Goal: Communication & Community: Participate in discussion

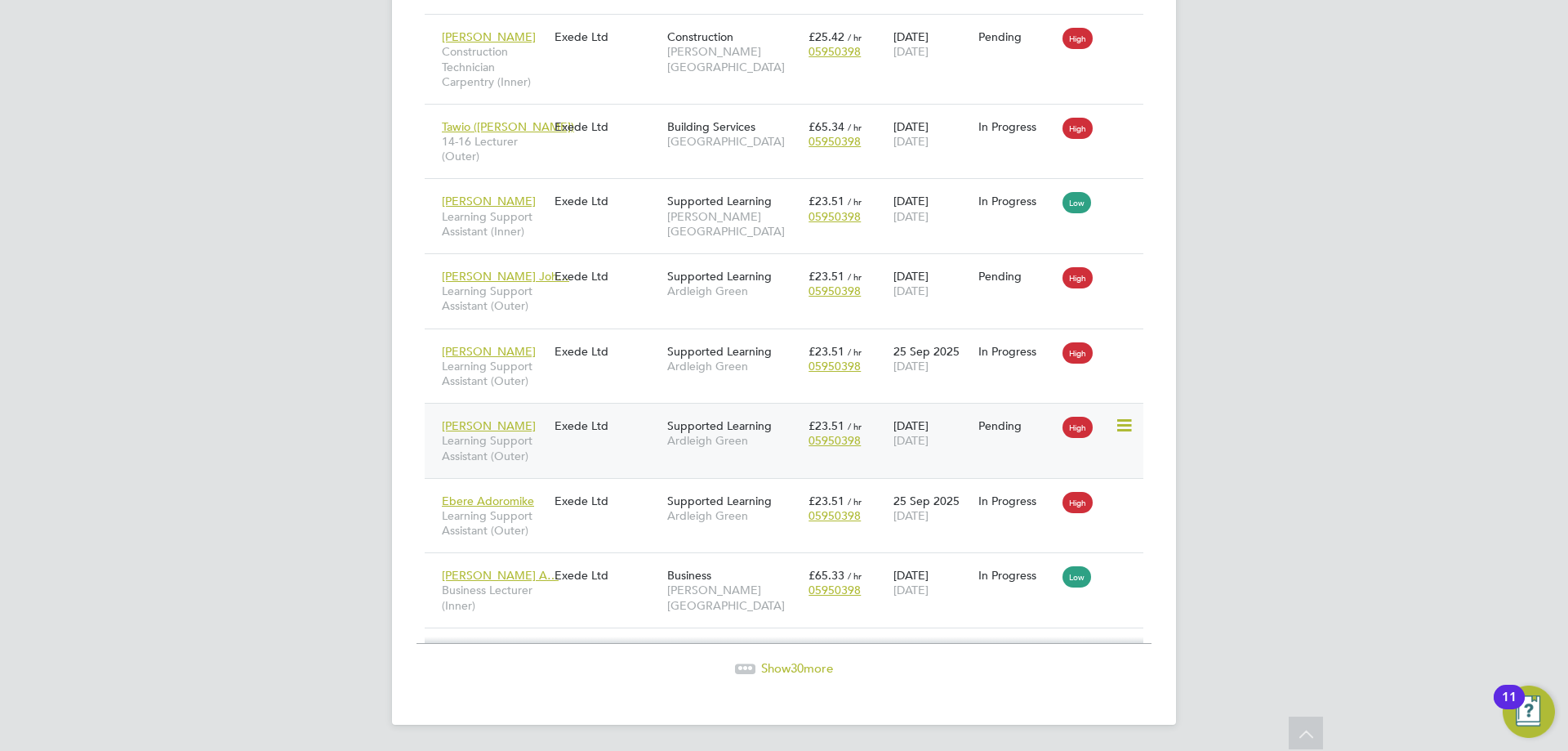
click at [482, 418] on span "[PERSON_NAME]" at bounding box center [489, 426] width 94 height 15
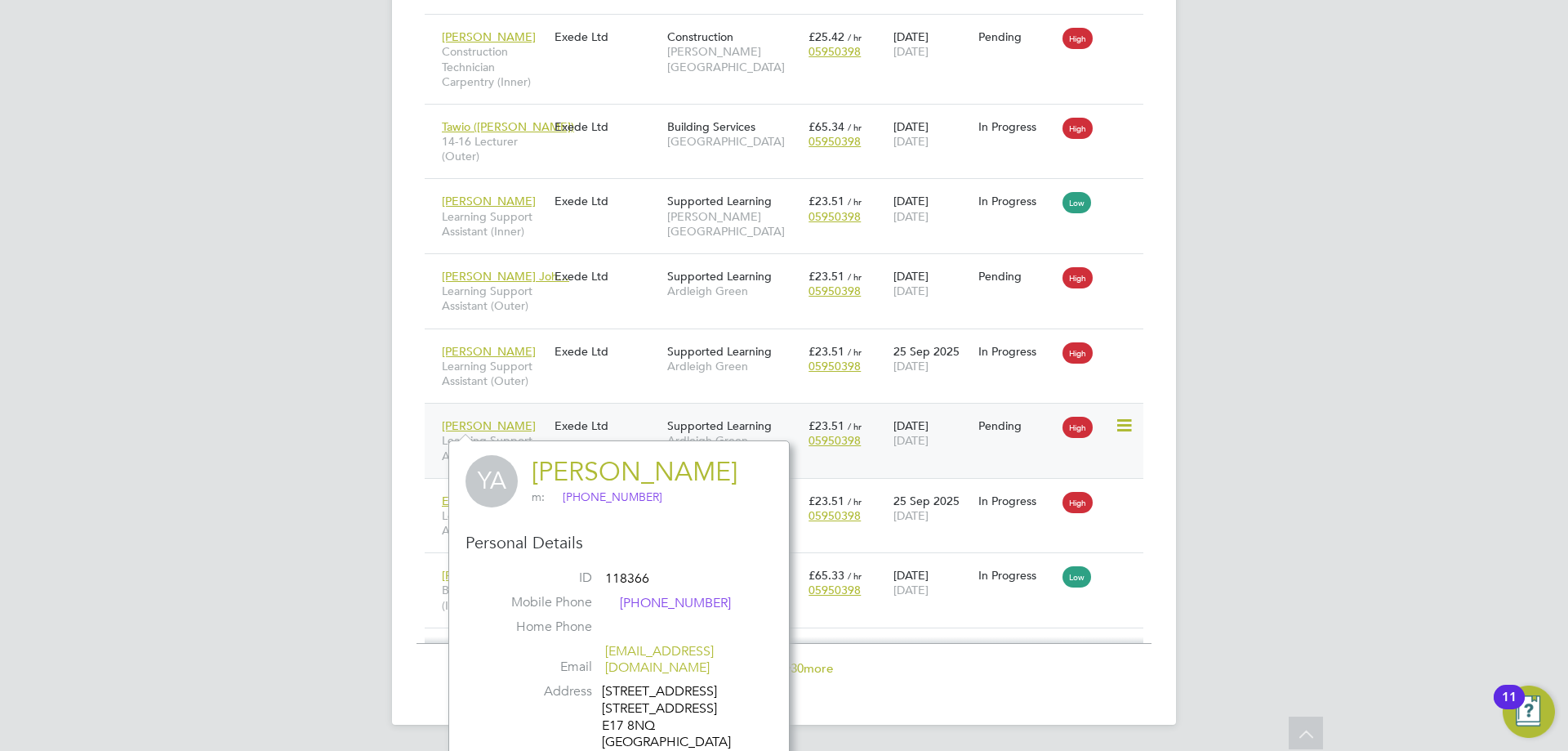
click at [643, 415] on div "Exede Ltd" at bounding box center [607, 425] width 113 height 31
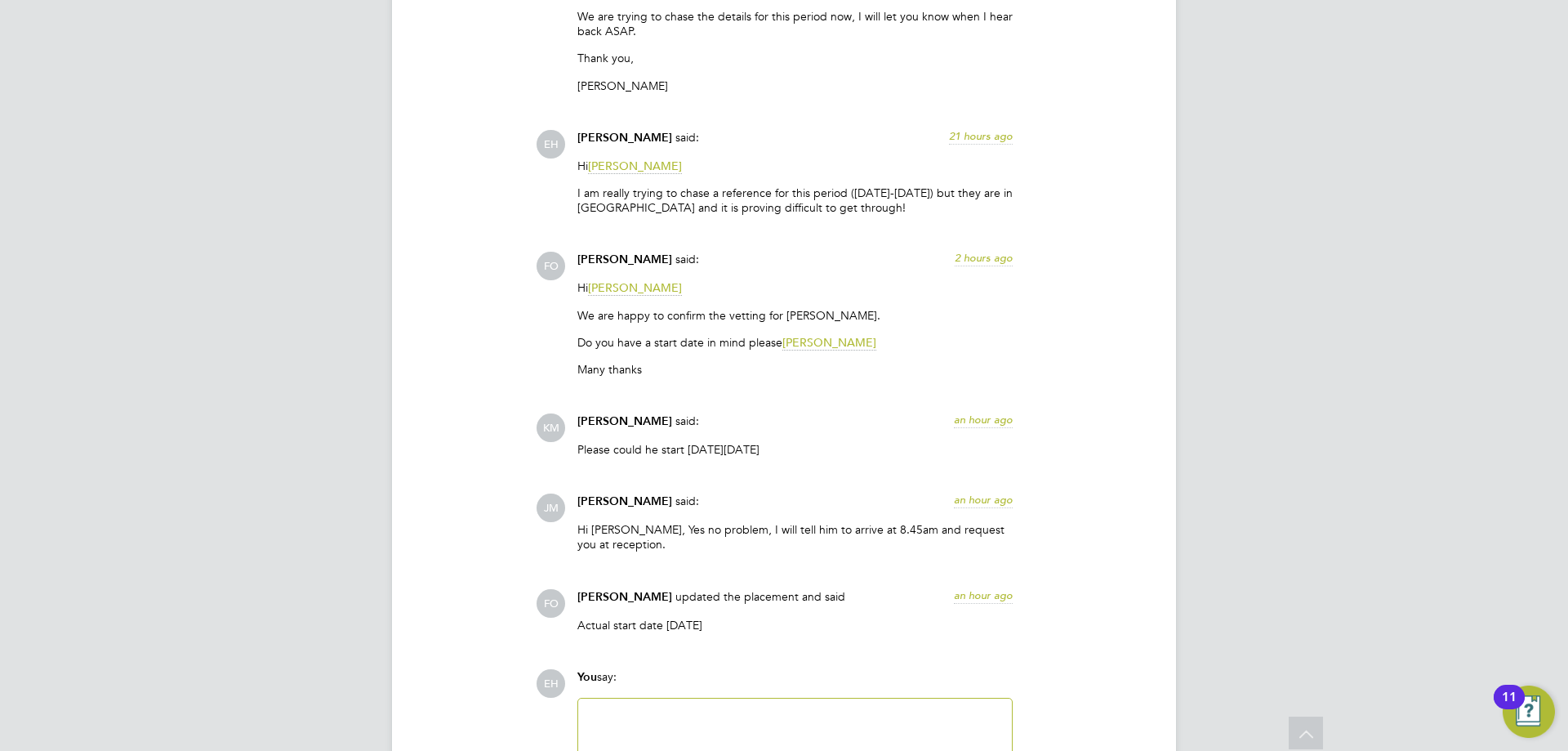
scroll to position [2797, 0]
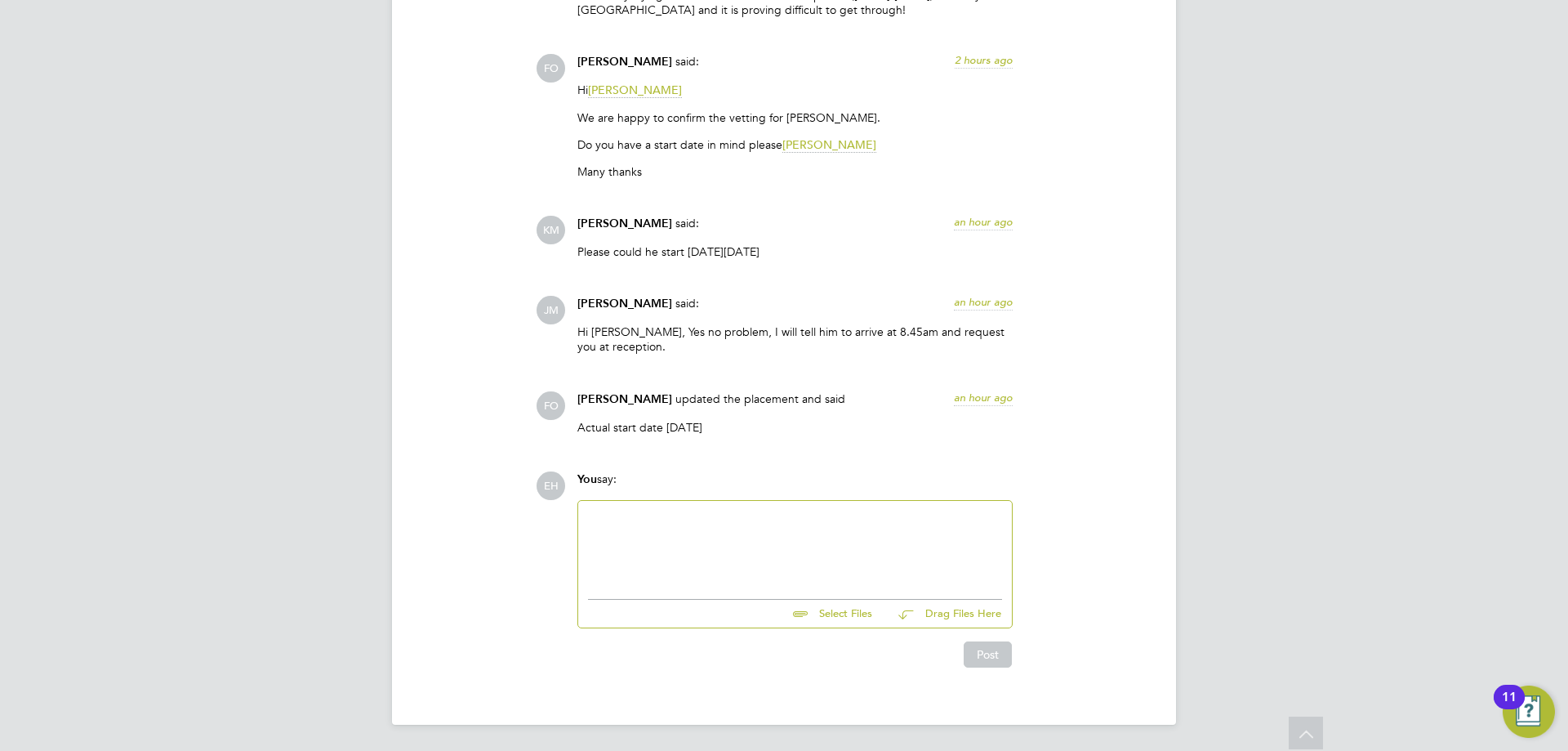
click at [641, 513] on div at bounding box center [795, 545] width 414 height 70
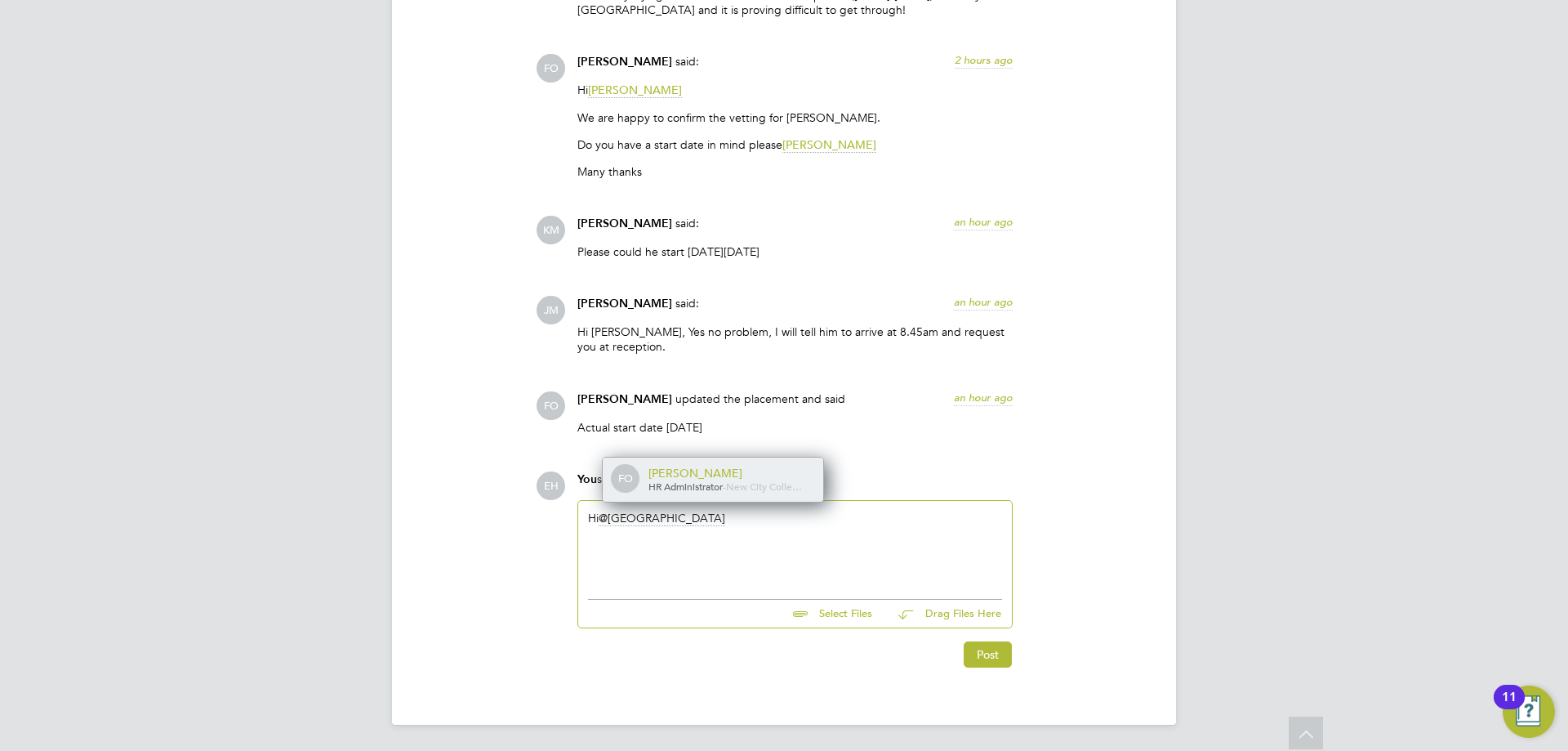
click at [771, 479] on div "[PERSON_NAME]" at bounding box center [730, 473] width 163 height 15
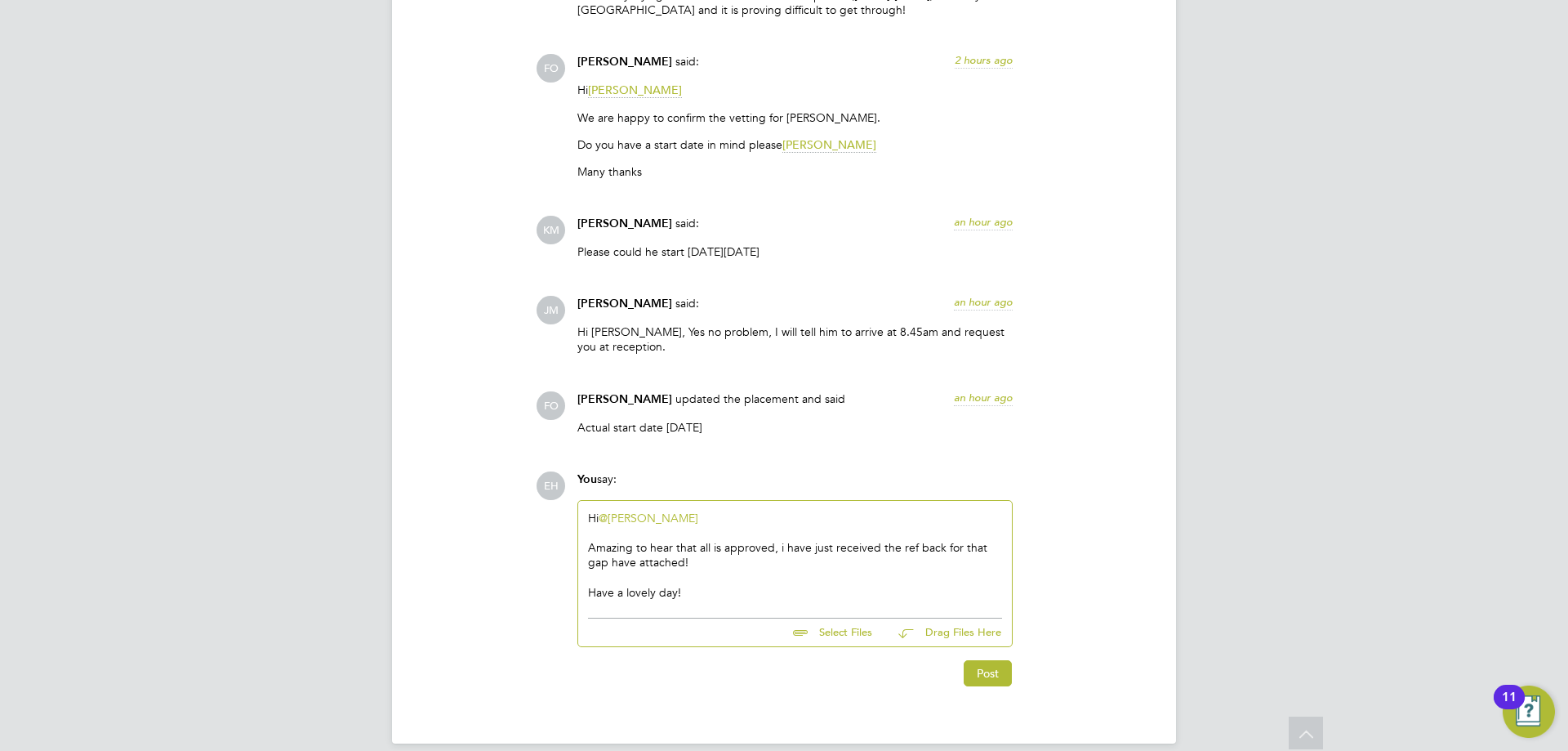
click at [784, 544] on div "Amazing to hear that all is approved, i have just received the ref back for tha…" at bounding box center [795, 555] width 414 height 29
click at [603, 560] on div "Amazing to hear that all is approved, I have just received the ref back for tha…" at bounding box center [795, 555] width 414 height 29
click at [609, 559] on div "Amazing to hear that all is approved, I have just received the ref back for tha…" at bounding box center [795, 555] width 414 height 29
click at [837, 634] on input "file" at bounding box center [879, 630] width 245 height 23
type input "C:\fakepath\Ref-YA-Yousafzai-[DATE]-[DATE].JPG"
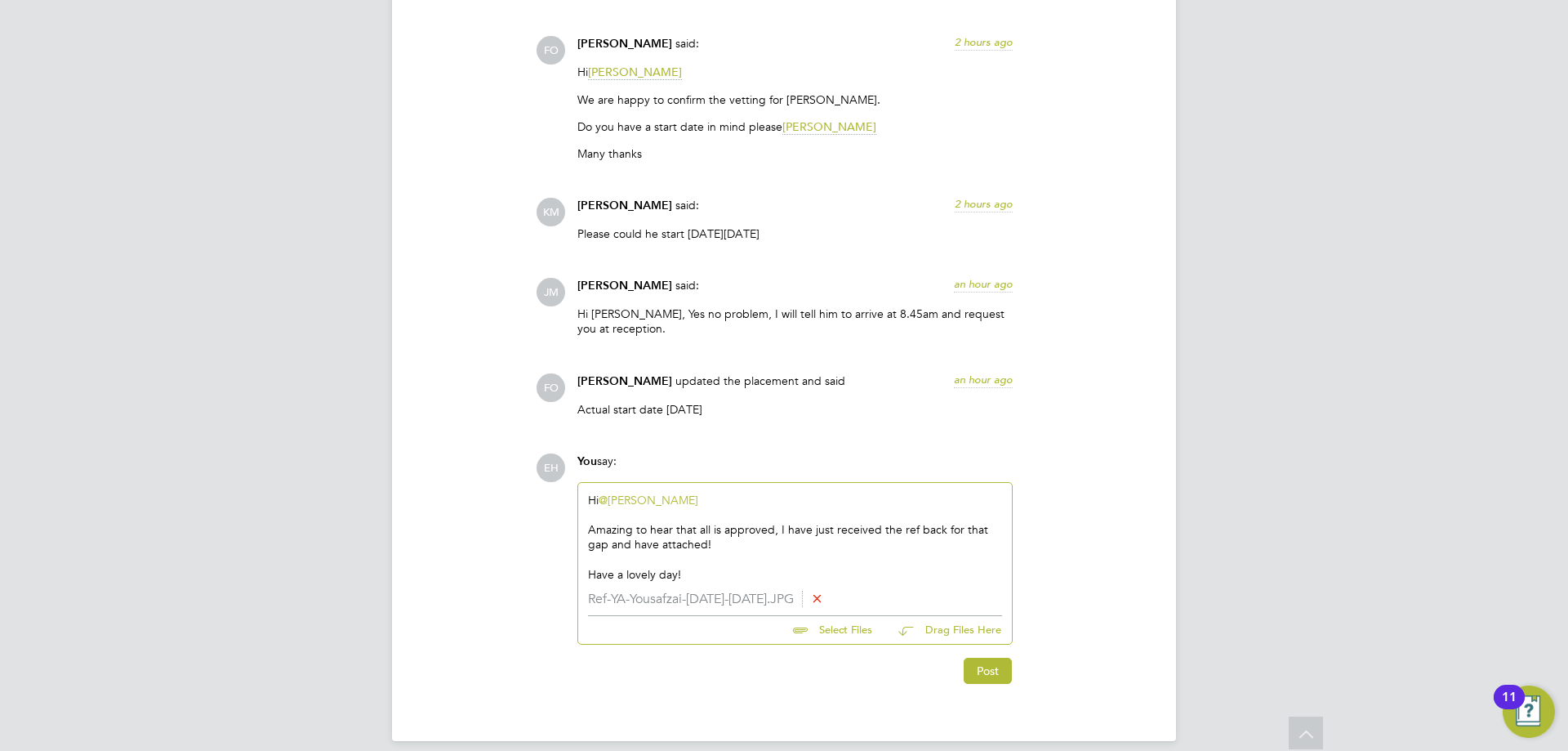
scroll to position [2832, 0]
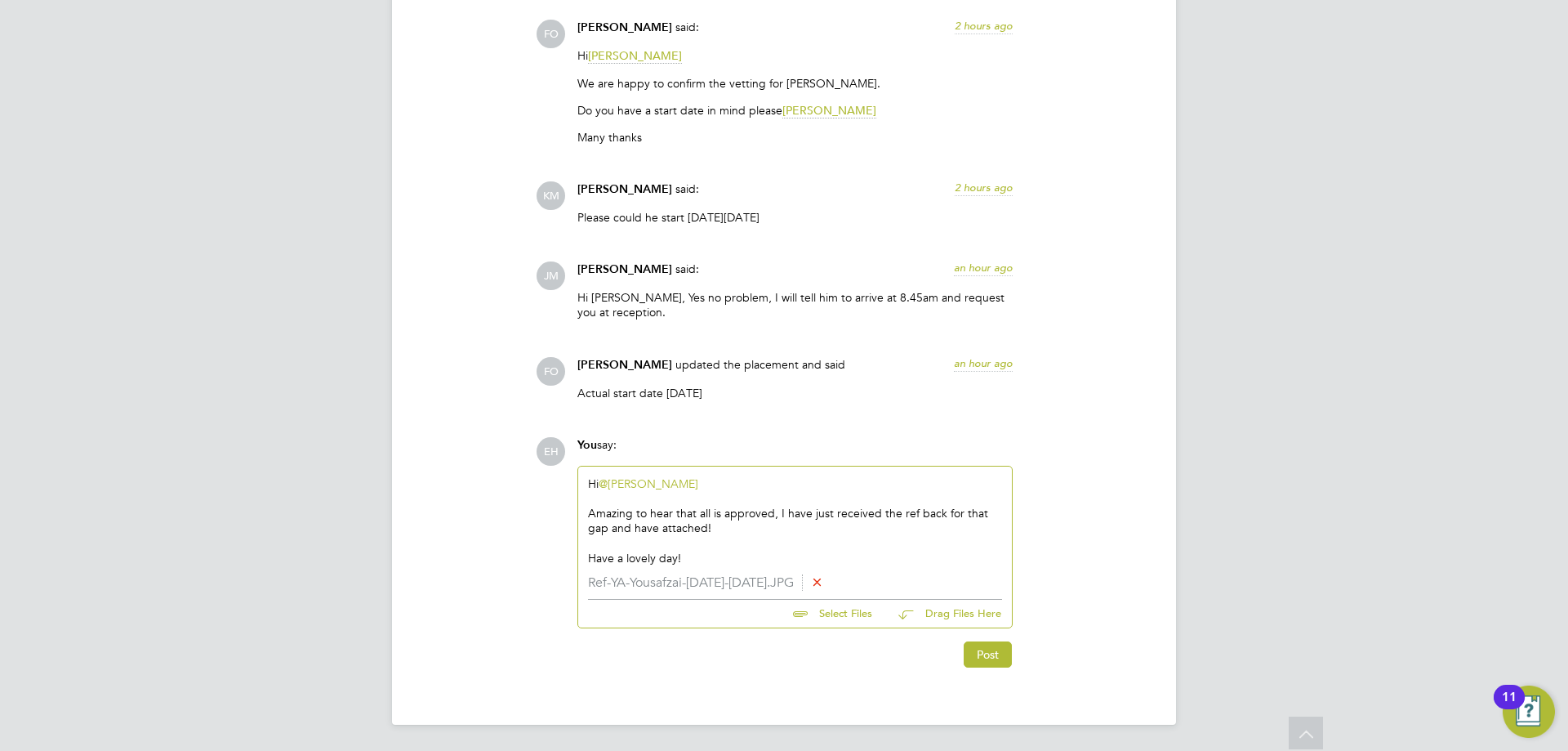
click at [771, 536] on div at bounding box center [795, 543] width 414 height 15
click at [988, 648] on button "Post" at bounding box center [987, 654] width 48 height 26
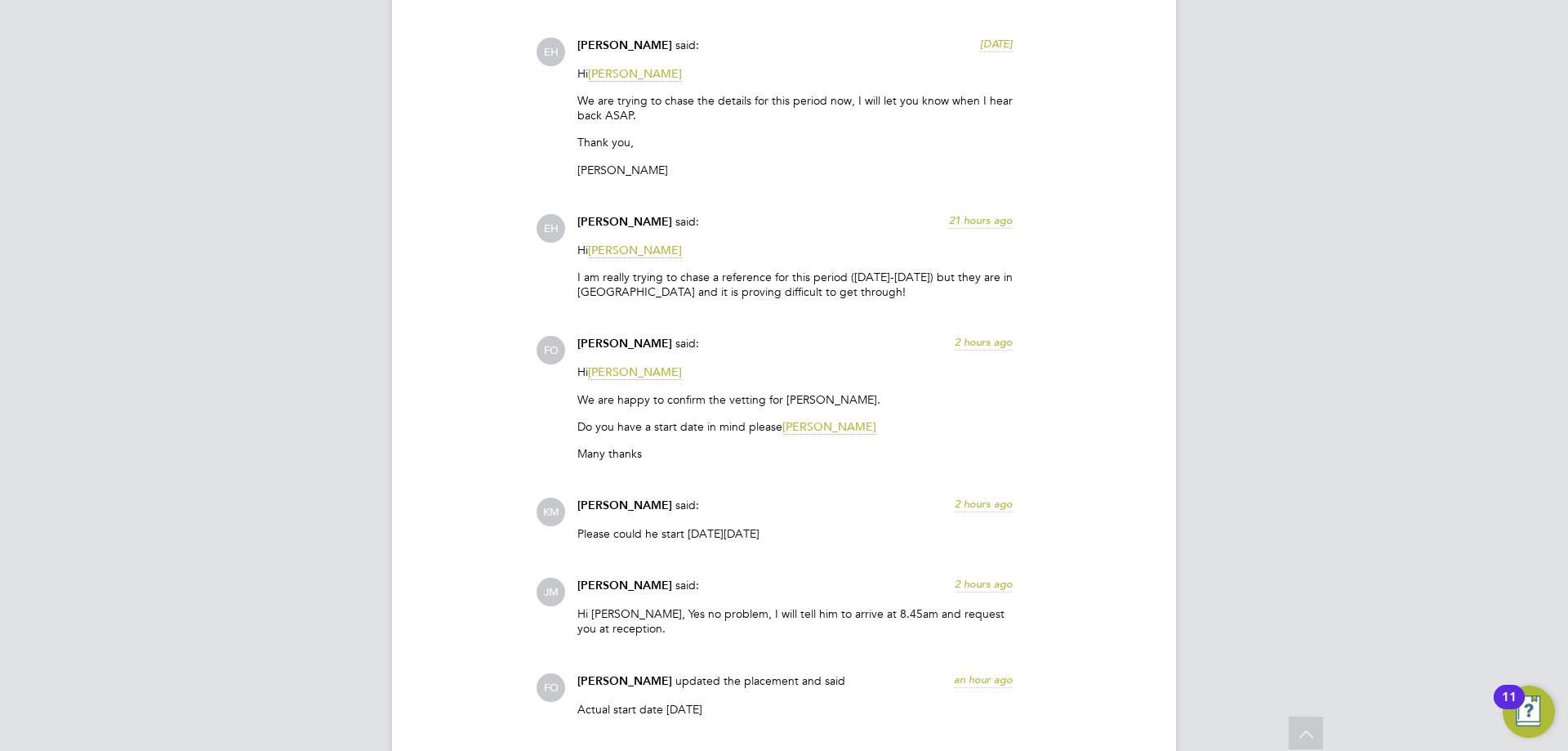
scroll to position [2438, 0]
